Goal: Check status: Check status

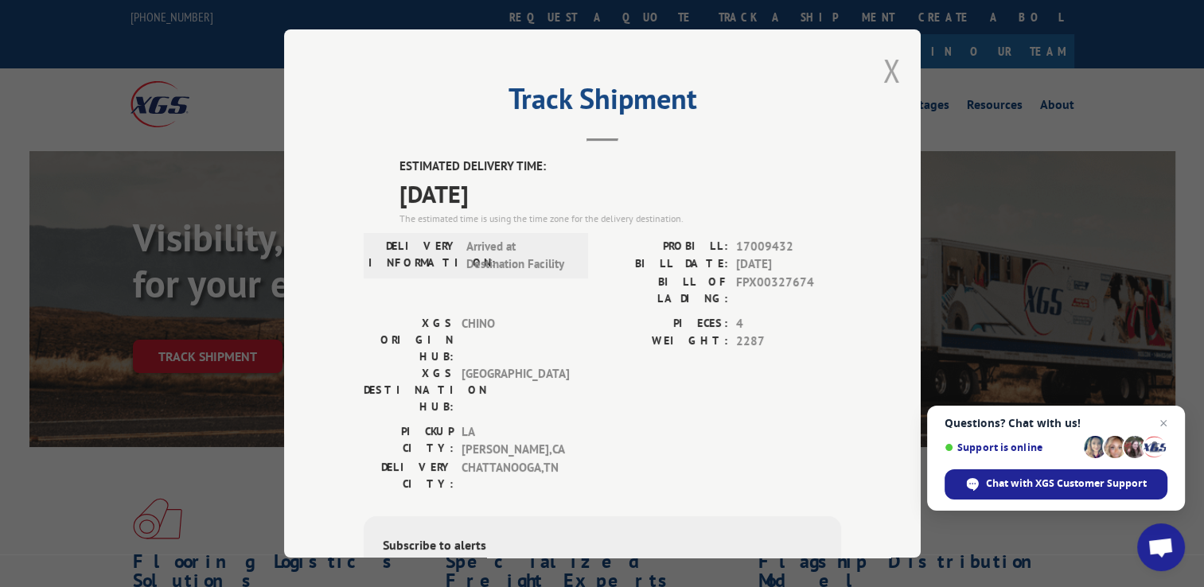
click at [884, 61] on button "Close modal" at bounding box center [893, 70] width 18 height 42
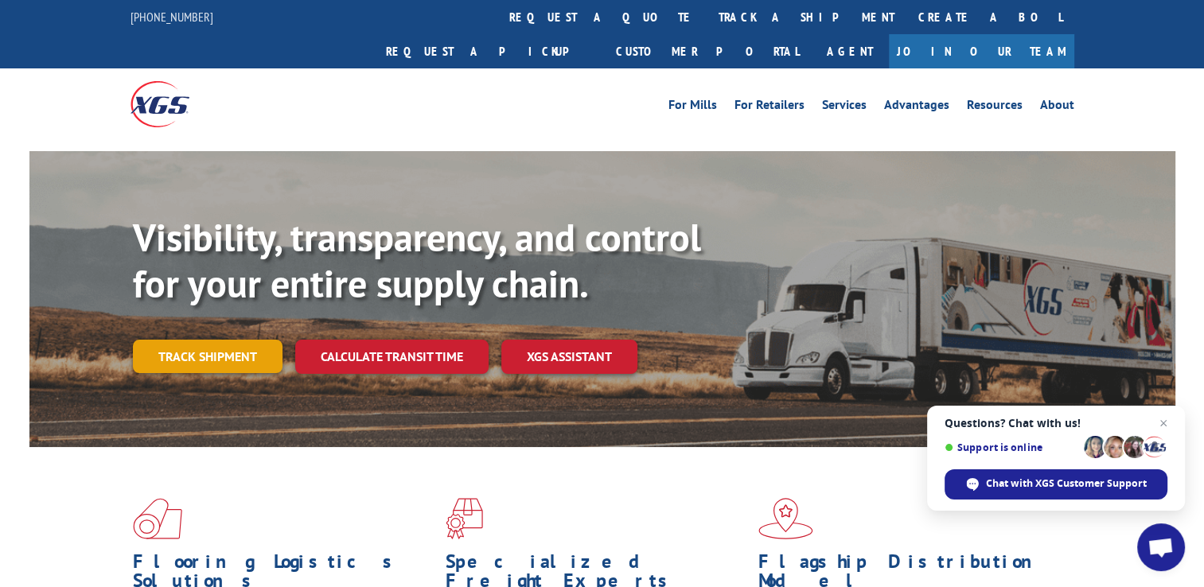
click at [146, 340] on link "Track shipment" at bounding box center [208, 356] width 150 height 33
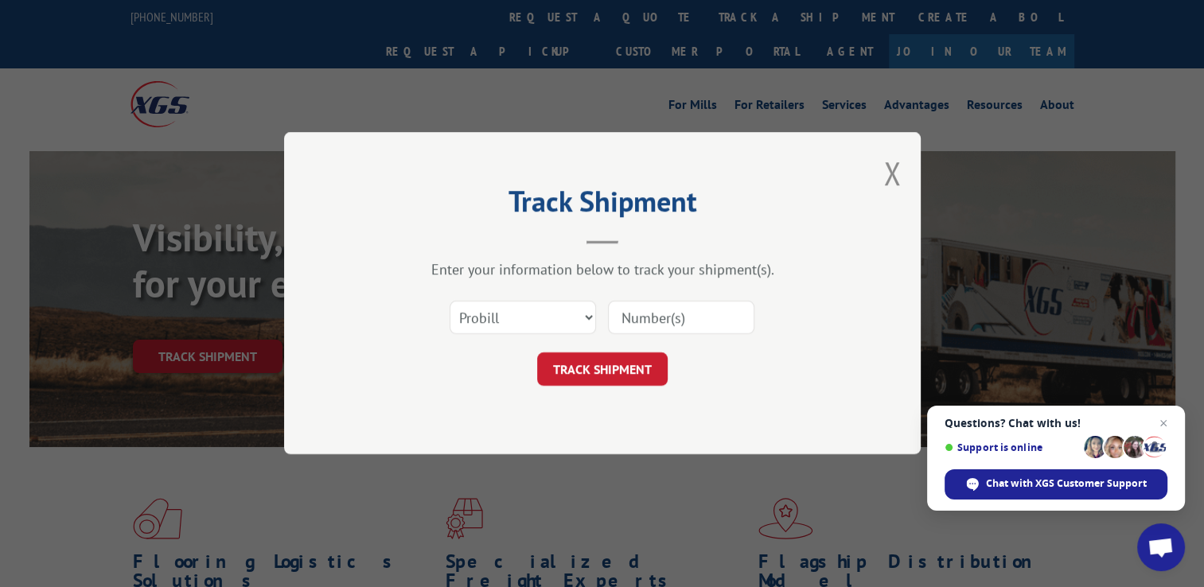
click at [658, 322] on input at bounding box center [681, 318] width 146 height 33
type input "17009432"
click at [560, 388] on div "Track Shipment Enter your information below to track your shipment(s). Select c…" at bounding box center [602, 293] width 637 height 322
click at [591, 360] on button "TRACK SHIPMENT" at bounding box center [602, 369] width 131 height 33
